Goal: Information Seeking & Learning: Learn about a topic

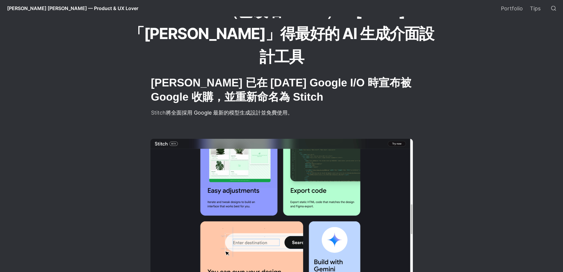
scroll to position [148, 0]
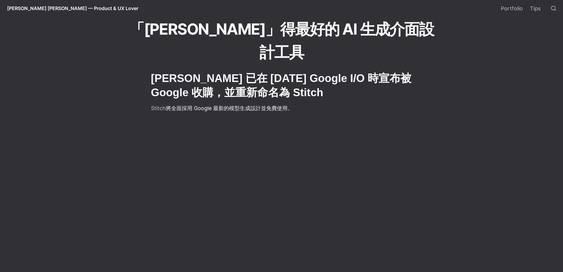
click at [261, 70] on h2 "[PERSON_NAME] 已在 [DATE] Google I/O 時宣布被 Google 收購，並重新命名為 Stitch" at bounding box center [281, 85] width 262 height 30
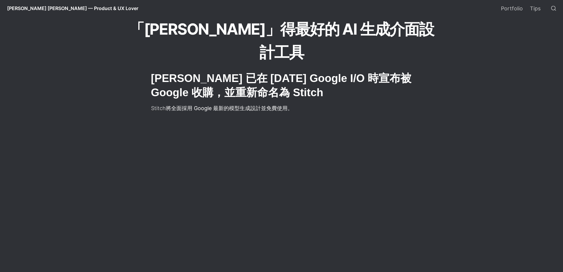
click at [259, 70] on h2 "[PERSON_NAME] 已在 [DATE] Google I/O 時宣布被 Google 收購，並重新命名為 Stitch" at bounding box center [281, 85] width 262 height 30
drag, startPoint x: 254, startPoint y: 70, endPoint x: 283, endPoint y: 68, distance: 28.4
click at [283, 70] on h2 "[PERSON_NAME] 已在 [DATE] Google I/O 時宣布被 Google 收購，並重新命名為 Stitch" at bounding box center [281, 85] width 262 height 30
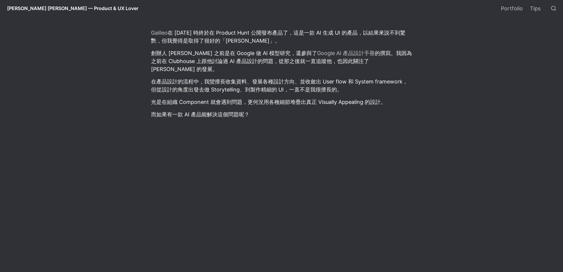
scroll to position [680, 0]
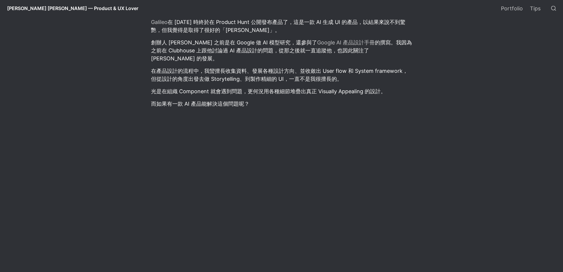
click at [154, 86] on p "光是在組織 Component 就會遇到問題，更何況用各種細節堆疊出真正 Visually Appealing 的設計。" at bounding box center [281, 91] width 262 height 10
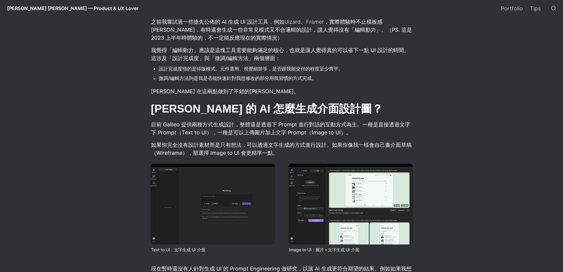
scroll to position [975, 0]
